Goal: Transaction & Acquisition: Download file/media

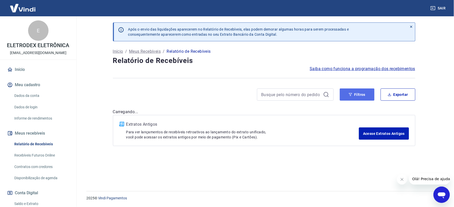
click at [356, 91] on button "Filtros" at bounding box center [357, 95] width 35 height 12
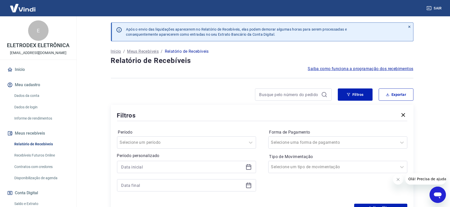
click at [246, 167] on icon at bounding box center [248, 167] width 6 height 6
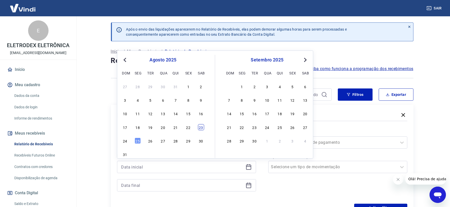
click at [198, 128] on div "23" at bounding box center [201, 127] width 6 height 6
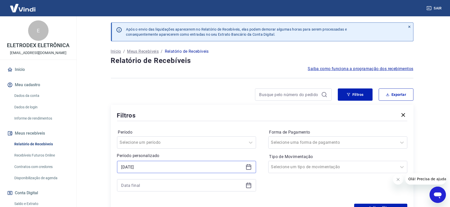
click at [243, 166] on input "[DATE]" at bounding box center [182, 167] width 122 height 8
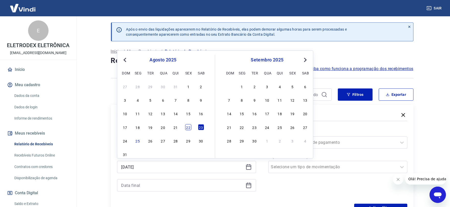
click at [188, 127] on div "22" at bounding box center [188, 127] width 6 height 6
type input "[DATE]"
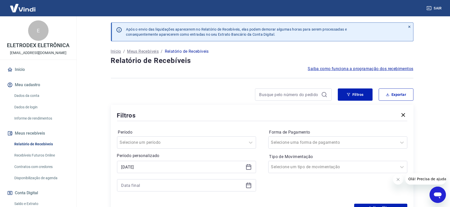
click at [245, 187] on icon at bounding box center [248, 186] width 6 height 6
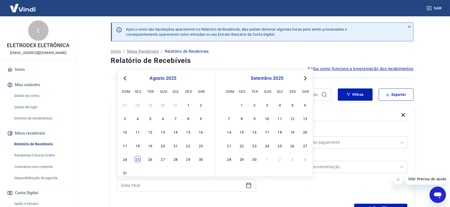
click at [136, 157] on div "25" at bounding box center [138, 159] width 6 height 6
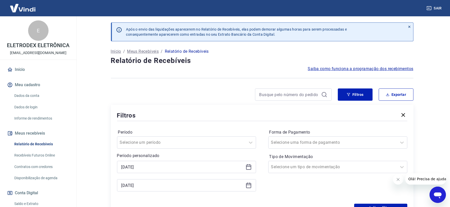
type input "[DATE]"
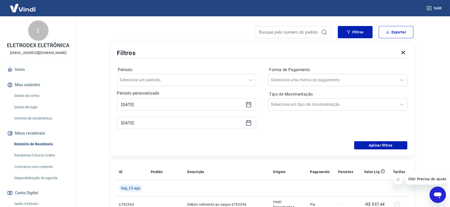
scroll to position [85, 0]
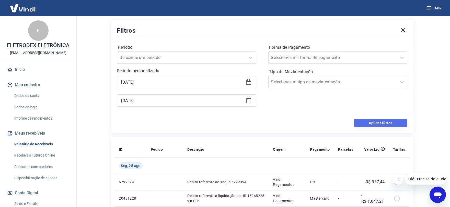
click at [372, 121] on button "Aplicar filtros" at bounding box center [380, 123] width 53 height 8
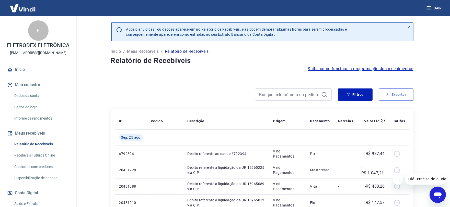
click at [388, 99] on button "Exportar" at bounding box center [395, 95] width 35 height 12
type input "[DATE]"
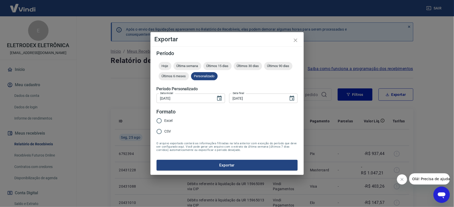
click at [170, 121] on span "Excel" at bounding box center [168, 120] width 8 height 5
click at [164, 121] on input "Excel" at bounding box center [159, 121] width 11 height 11
radio input "true"
click at [203, 165] on button "Exportar" at bounding box center [227, 165] width 141 height 11
